Goal: Find specific page/section: Find specific page/section

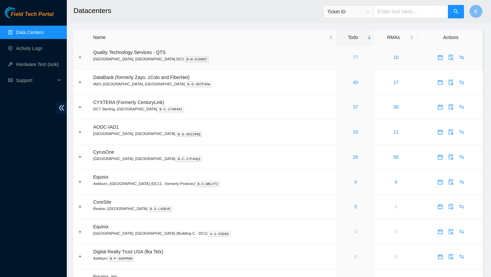
click at [353, 58] on link "77" at bounding box center [355, 57] width 5 height 5
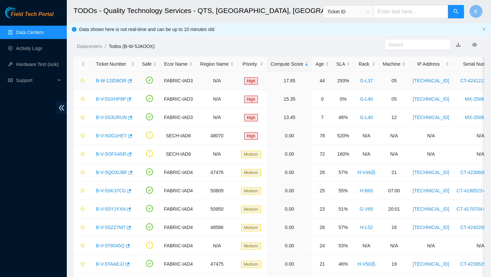
click at [109, 82] on link "B-W-12IDBOR" at bounding box center [111, 80] width 31 height 5
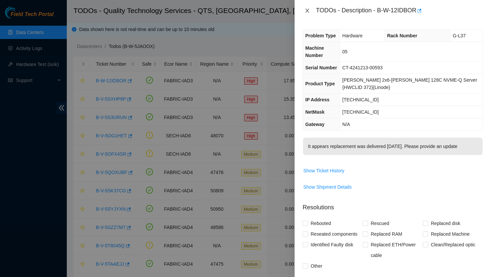
click at [309, 11] on icon "close" at bounding box center [306, 10] width 5 height 5
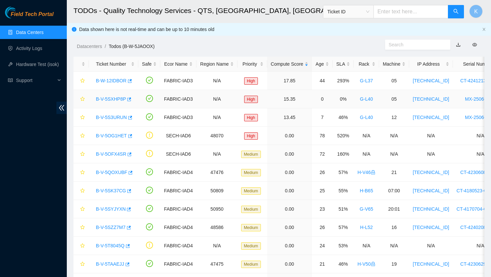
click at [110, 100] on link "B-V-5SXHP8P" at bounding box center [111, 98] width 30 height 5
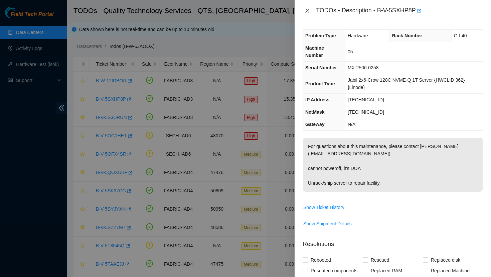
click at [309, 10] on icon "close" at bounding box center [306, 10] width 5 height 5
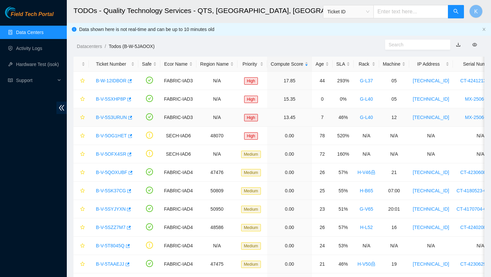
click at [113, 118] on link "B-V-5S3URUN" at bounding box center [111, 117] width 31 height 5
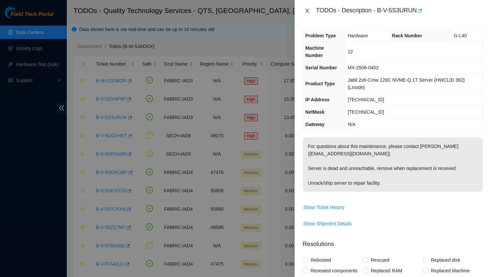
click at [303, 10] on button "Close" at bounding box center [306, 11] width 9 height 6
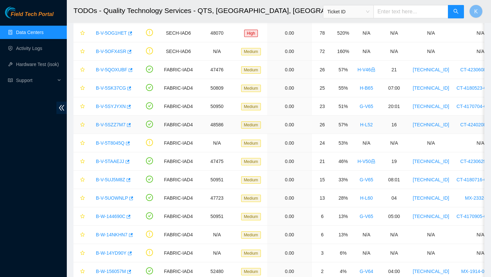
scroll to position [33, 0]
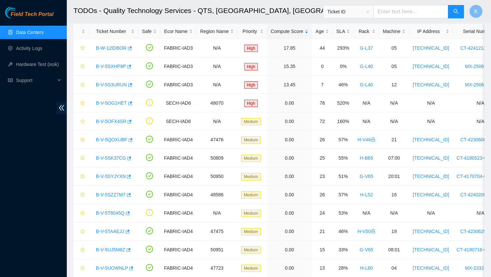
click at [43, 32] on link "Data Centers" at bounding box center [29, 32] width 27 height 5
